Goal: Task Accomplishment & Management: Use online tool/utility

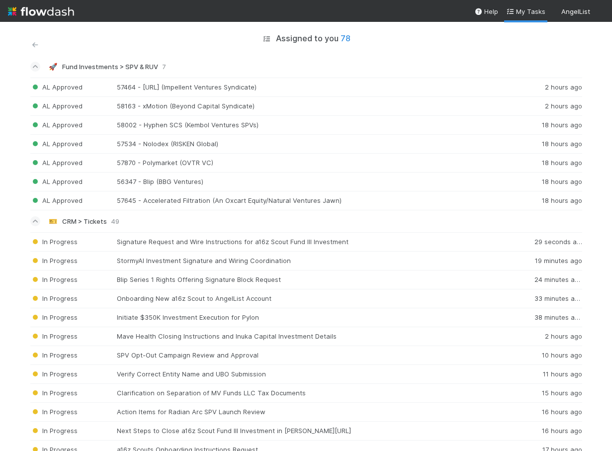
click at [37, 47] on icon at bounding box center [35, 45] width 10 height 6
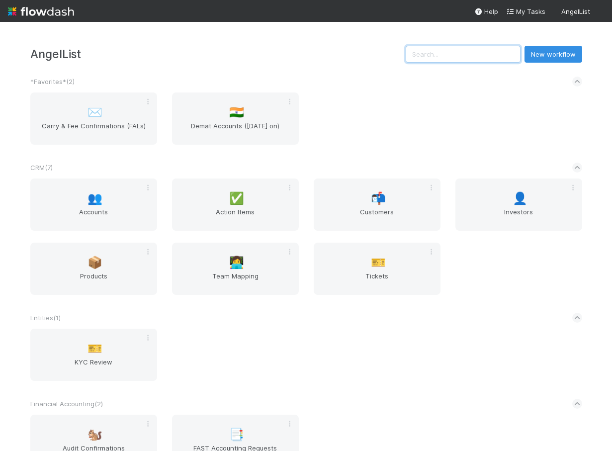
click at [458, 53] on input "text" at bounding box center [463, 54] width 115 height 17
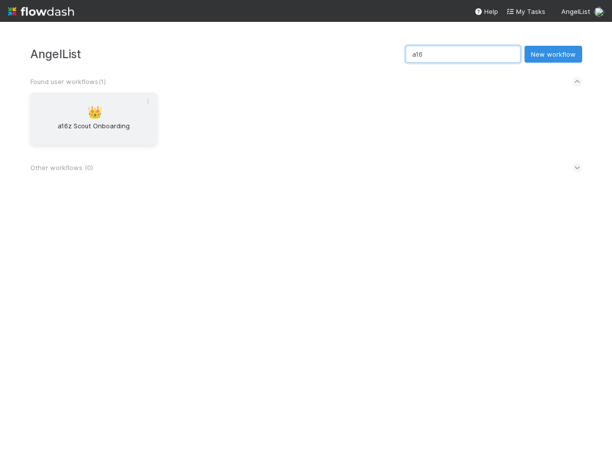
type input "a16"
click at [99, 117] on div "👑 a16z Scout Onboarding" at bounding box center [93, 118] width 127 height 52
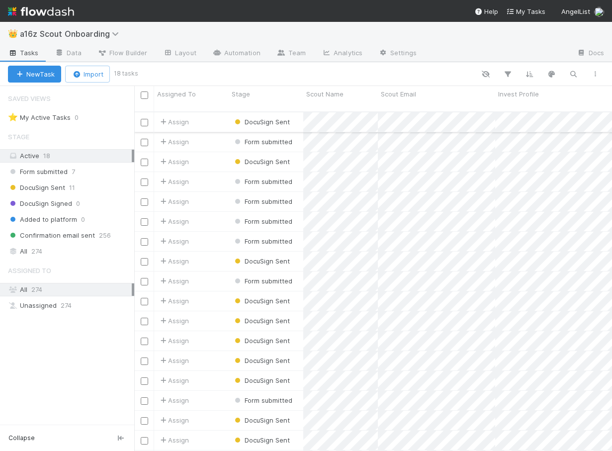
click at [211, 114] on div "Assign" at bounding box center [191, 121] width 75 height 19
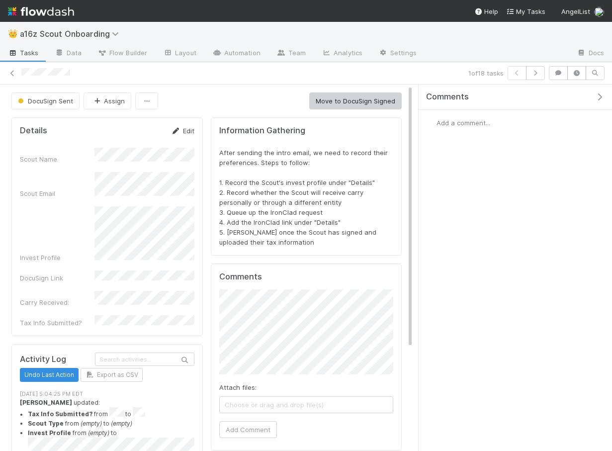
click at [185, 132] on link "Edit" at bounding box center [182, 131] width 23 height 8
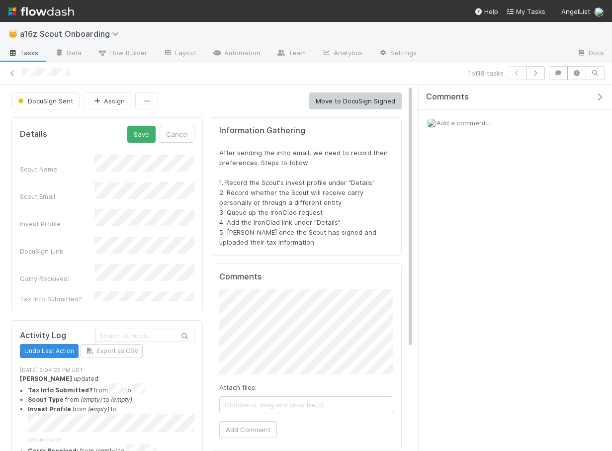
click at [77, 187] on div "Scout Email" at bounding box center [107, 191] width 174 height 19
click at [140, 129] on button "Save" at bounding box center [141, 134] width 28 height 17
